Goal: Task Accomplishment & Management: Complete application form

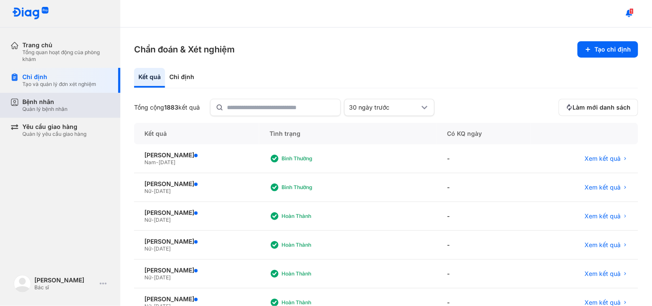
click at [30, 96] on div "Bệnh nhân Quản lý bệnh nhân" at bounding box center [65, 105] width 110 height 25
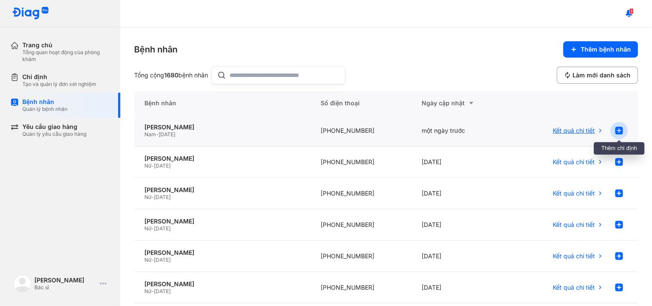
click at [615, 131] on use at bounding box center [619, 131] width 8 height 8
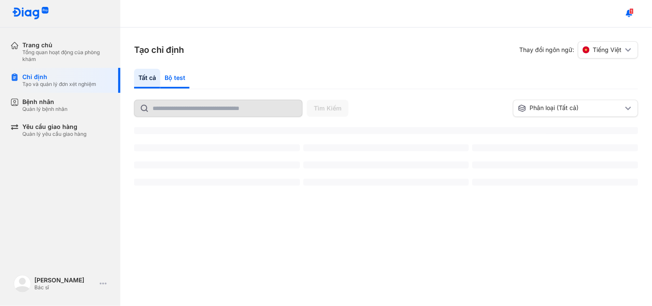
click at [172, 80] on div "Bộ test" at bounding box center [174, 79] width 29 height 20
click at [170, 80] on div "Bộ test" at bounding box center [174, 79] width 29 height 20
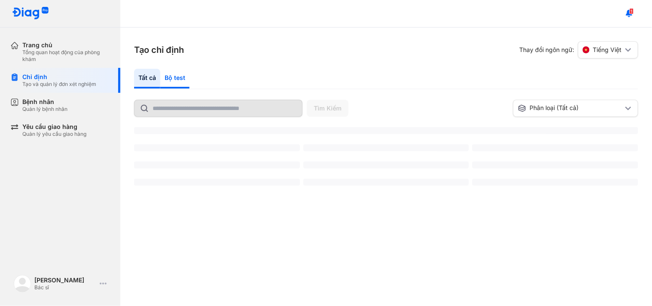
click at [170, 80] on div "Bộ test" at bounding box center [174, 79] width 29 height 20
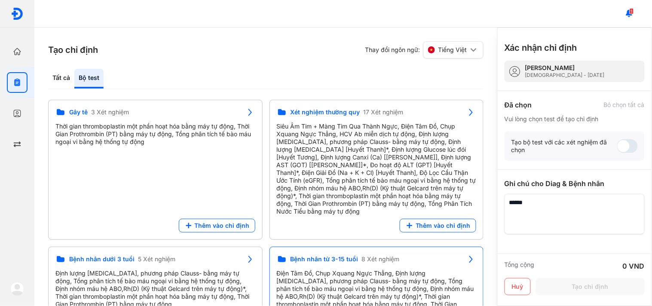
click at [368, 260] on span "8 Xét nghiệm" at bounding box center [381, 259] width 38 height 8
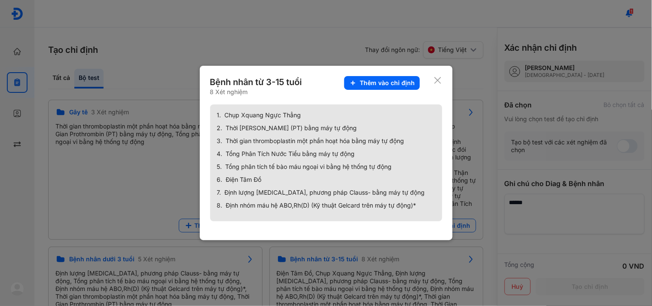
click at [436, 79] on icon at bounding box center [438, 80] width 8 height 9
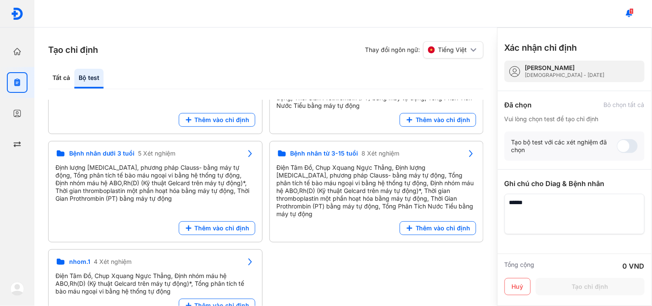
scroll to position [111, 0]
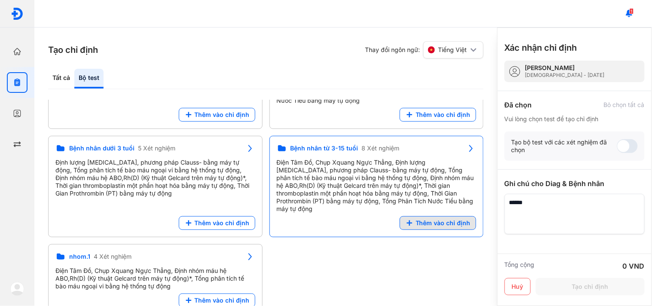
click at [445, 219] on span "Thêm vào chỉ định" at bounding box center [443, 223] width 55 height 8
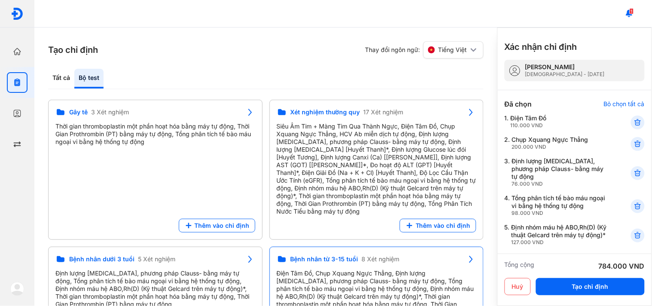
scroll to position [0, 0]
click at [10, 48] on div at bounding box center [17, 51] width 21 height 21
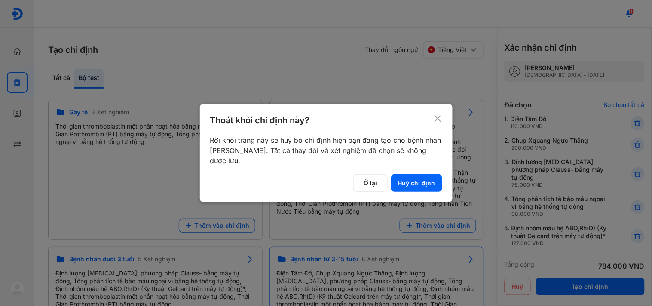
click at [436, 119] on icon at bounding box center [438, 118] width 9 height 9
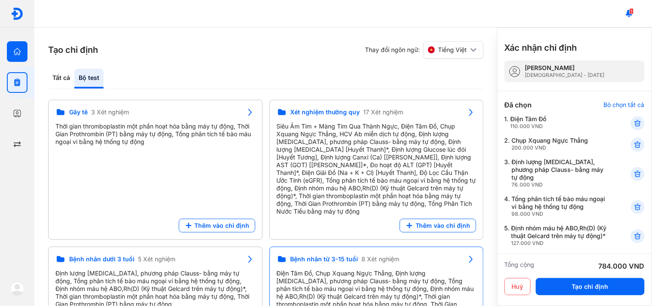
click at [3, 49] on div "Trang chủ Tổng quan hoạt động của phòng khám" at bounding box center [17, 51] width 34 height 31
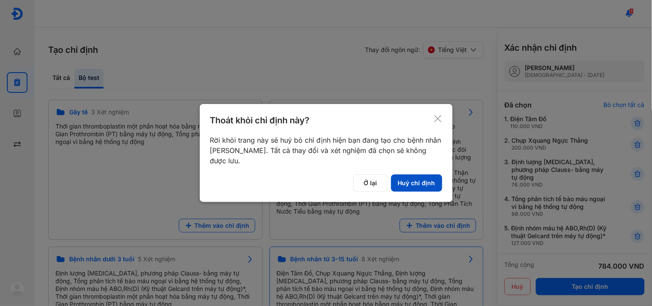
click at [413, 187] on button "Huỷ chỉ định" at bounding box center [416, 182] width 51 height 17
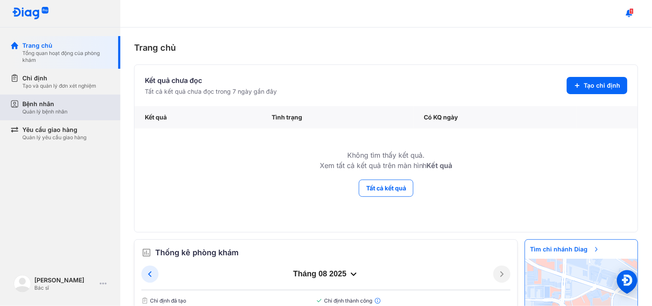
click at [58, 109] on div "Quản lý bệnh nhân" at bounding box center [44, 111] width 45 height 7
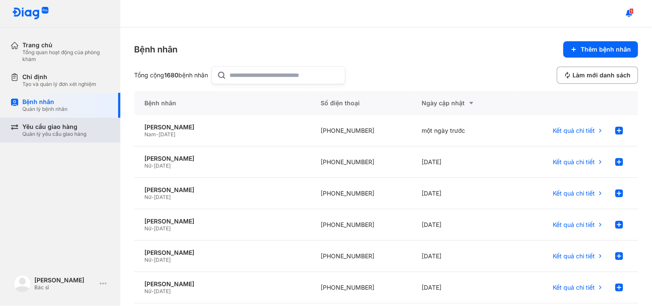
click at [84, 128] on div "Yêu cầu giao hàng" at bounding box center [54, 127] width 64 height 8
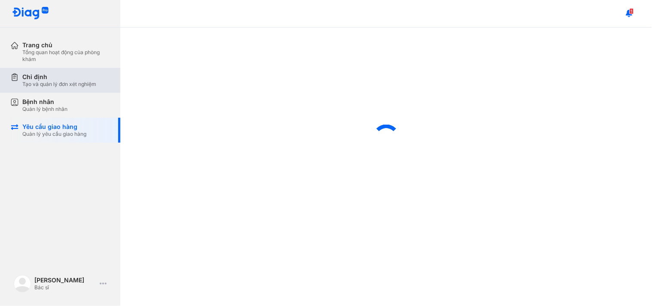
click at [97, 71] on div "Chỉ định Tạo và quản lý đơn xét nghiệm" at bounding box center [65, 80] width 110 height 25
